Goal: Information Seeking & Learning: Learn about a topic

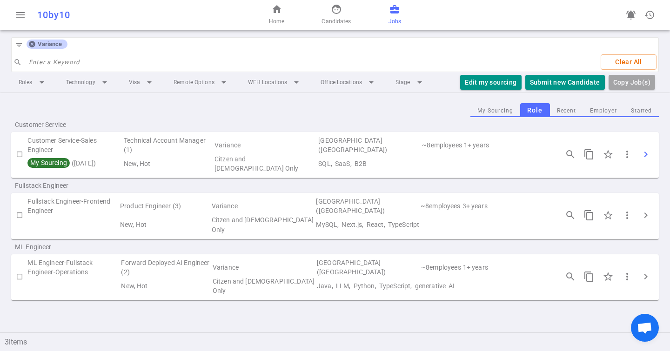
click at [647, 155] on span "chevron_right" at bounding box center [645, 154] width 11 height 11
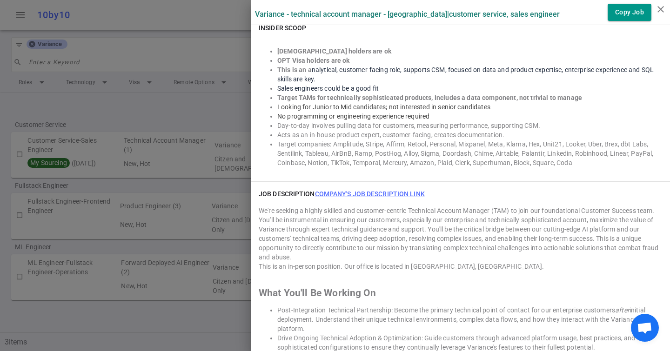
scroll to position [631, 0]
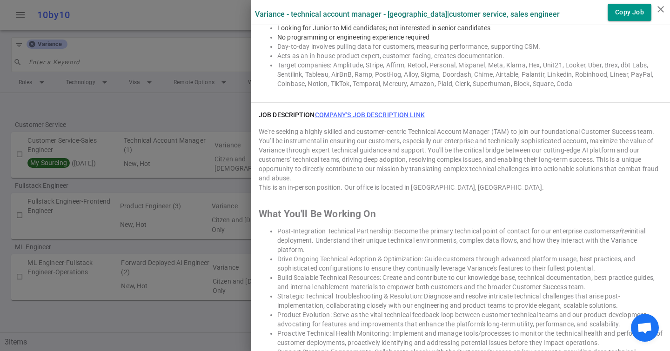
click at [347, 113] on link "Company's job description link" at bounding box center [370, 114] width 110 height 7
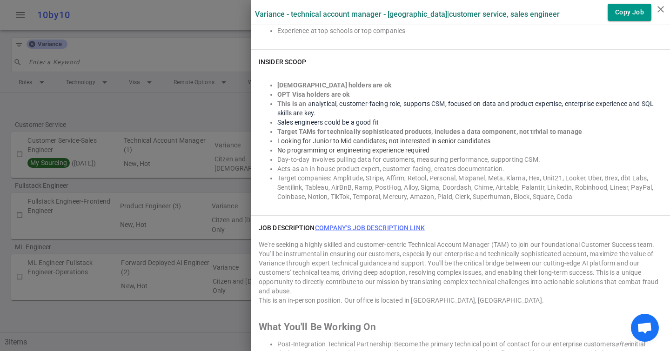
scroll to position [527, 0]
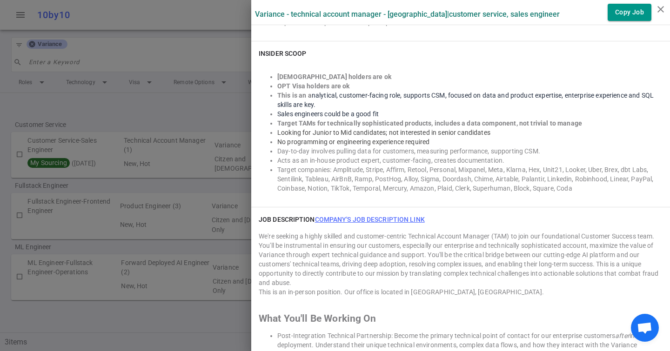
click at [374, 218] on link "Company's job description link" at bounding box center [370, 219] width 110 height 7
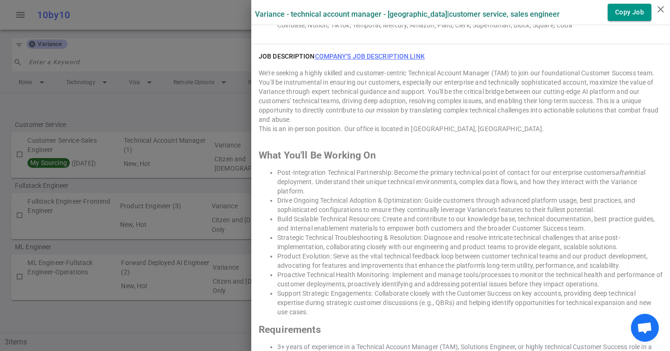
scroll to position [692, 0]
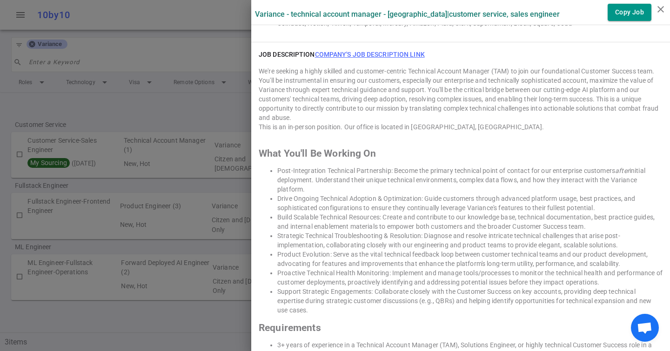
click at [349, 55] on link "Company's job description link" at bounding box center [370, 54] width 110 height 7
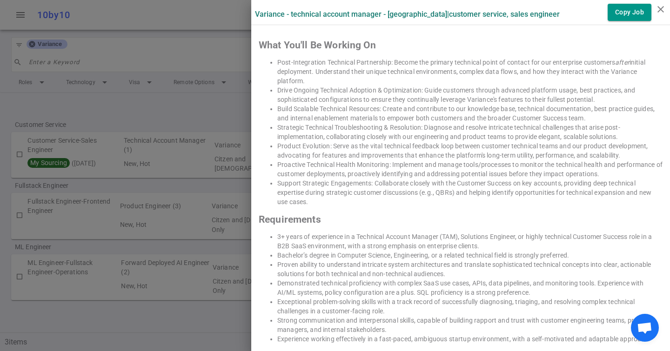
scroll to position [560, 0]
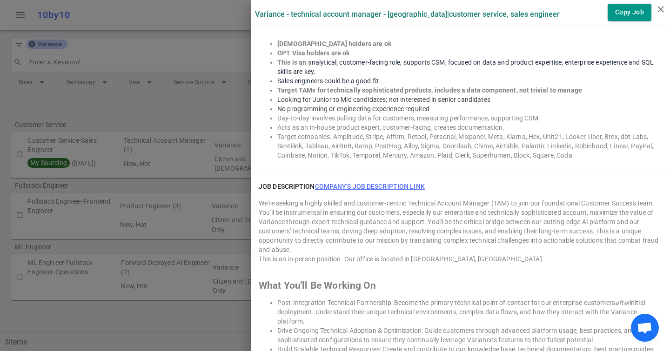
click at [395, 186] on link "Company's job description link" at bounding box center [370, 186] width 110 height 7
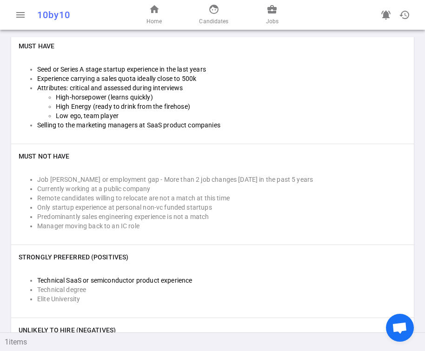
scroll to position [385, 0]
